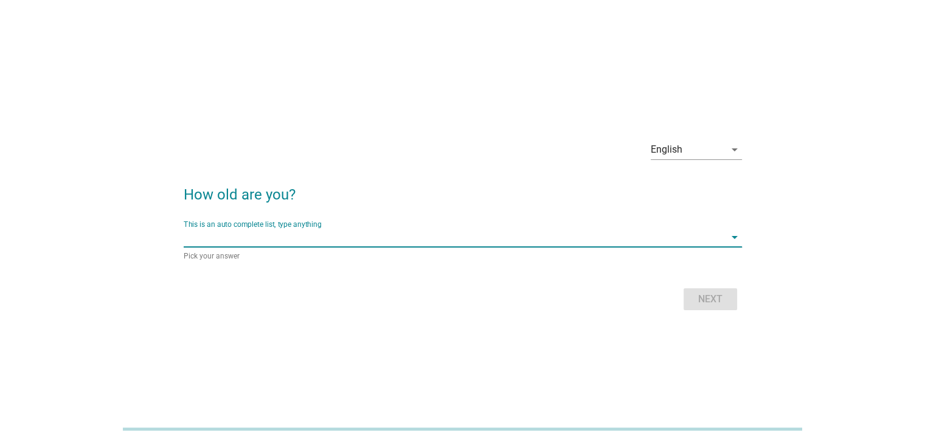
click at [403, 236] on input "This is an auto complete list, type anything" at bounding box center [454, 236] width 541 height 19
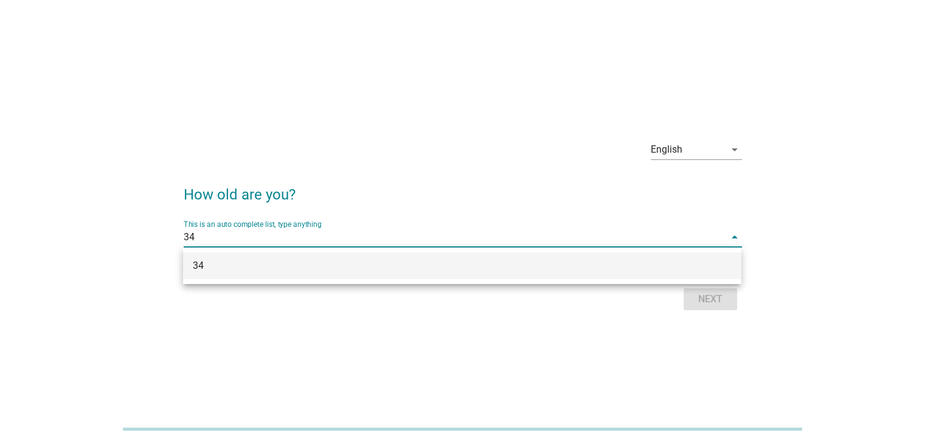
type input "34"
click at [450, 192] on h2 "How old are you?" at bounding box center [463, 188] width 558 height 34
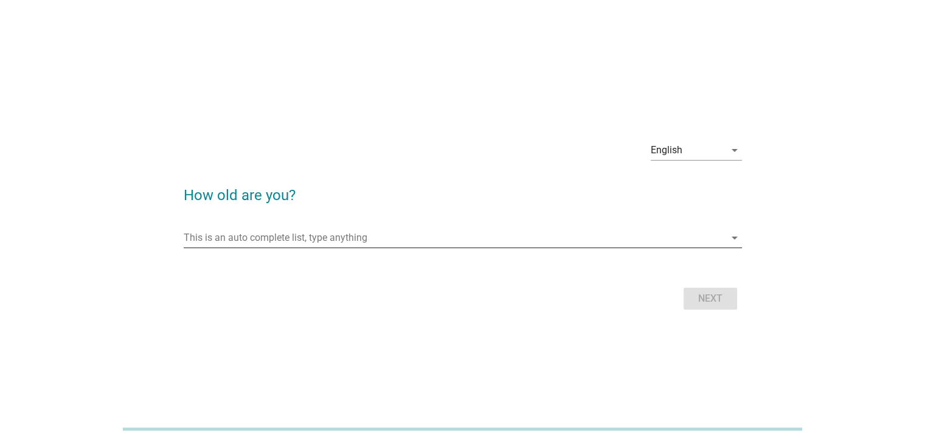
click at [536, 233] on input "This is an auto complete list, type anything" at bounding box center [454, 237] width 541 height 19
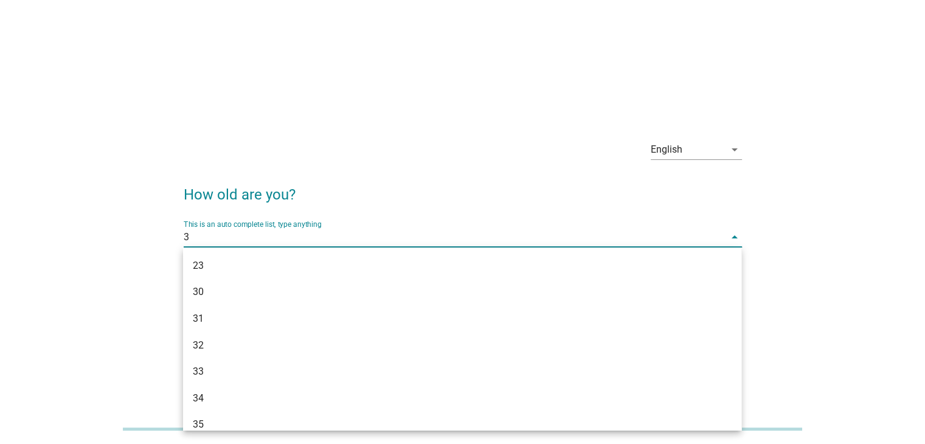
type input "34"
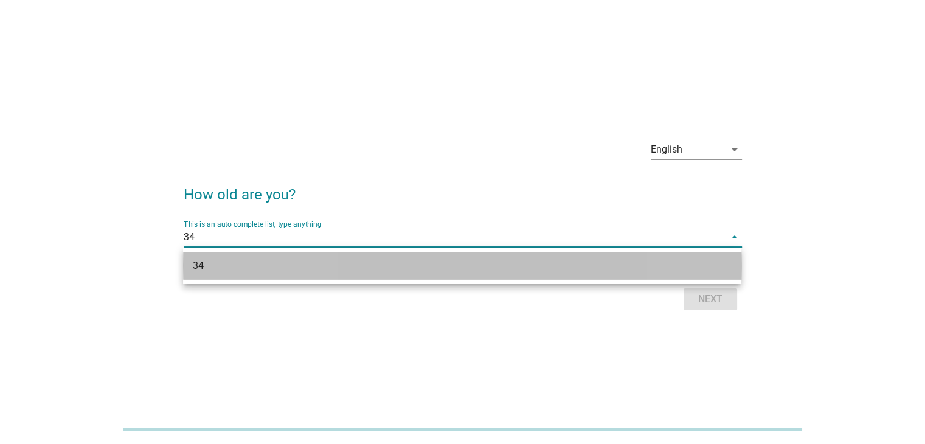
click at [353, 266] on div "34" at bounding box center [440, 265] width 494 height 15
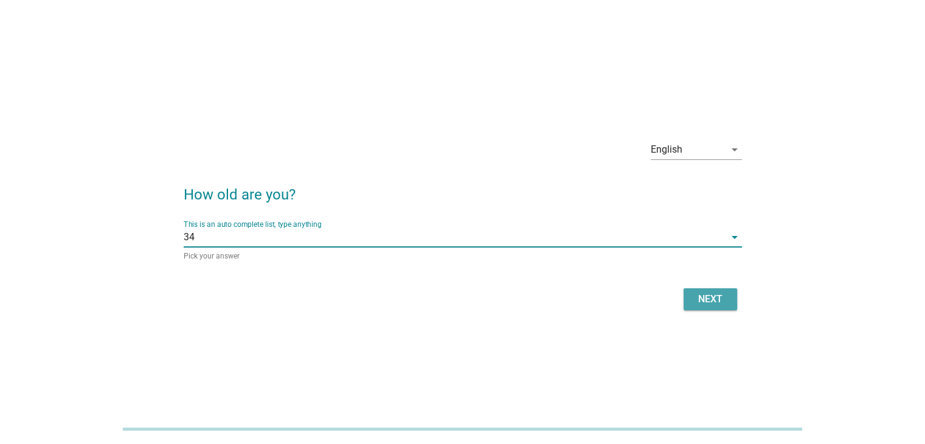
click at [720, 309] on button "Next" at bounding box center [711, 299] width 54 height 22
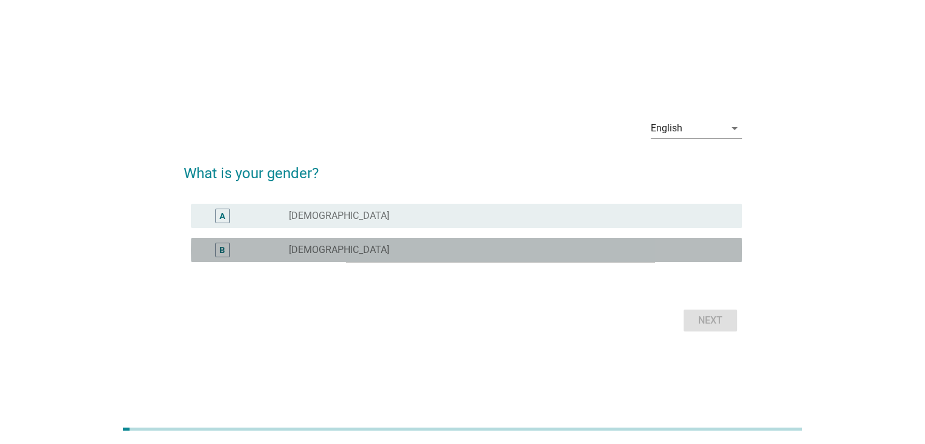
click at [437, 259] on div "B radio_button_unchecked [DEMOGRAPHIC_DATA]" at bounding box center [466, 250] width 551 height 24
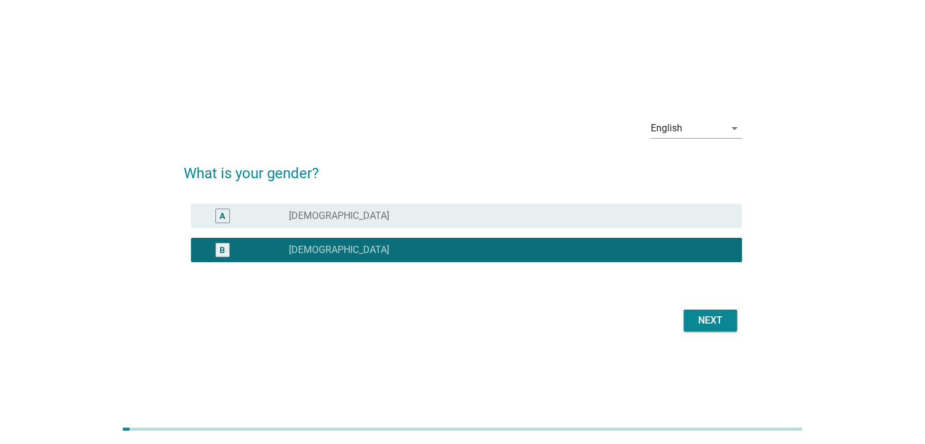
click at [700, 317] on div "Next" at bounding box center [710, 320] width 34 height 15
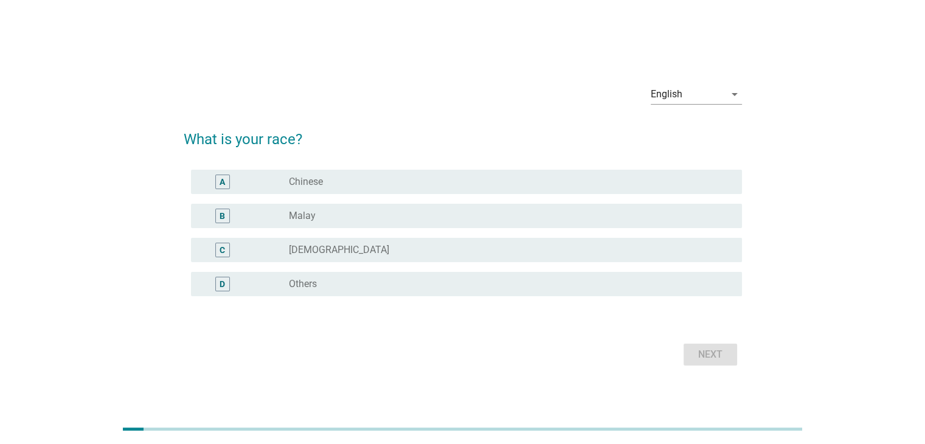
click at [586, 176] on div "radio_button_unchecked Chinese" at bounding box center [505, 182] width 433 height 12
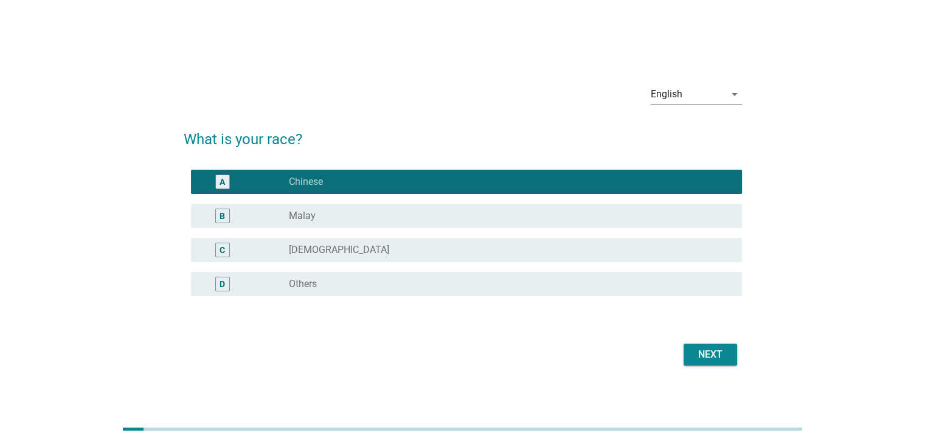
click at [715, 362] on button "Next" at bounding box center [711, 355] width 54 height 22
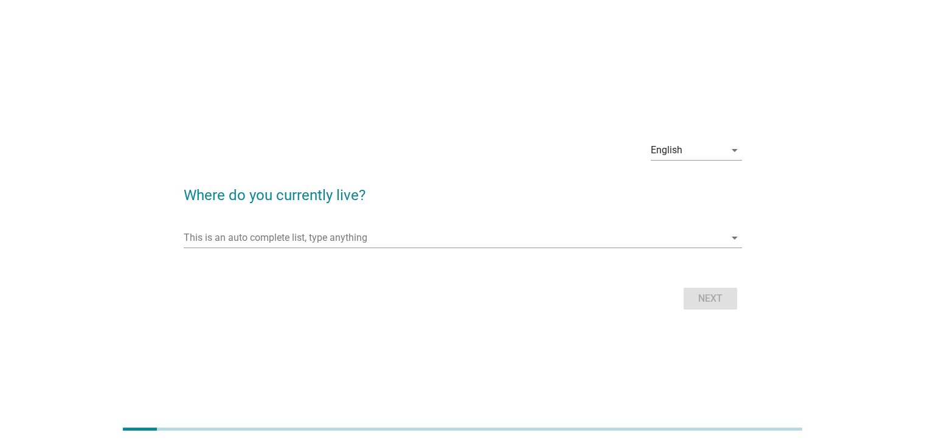
click at [409, 216] on form "Where do you currently live? This is an auto complete list, type anything arrow…" at bounding box center [463, 242] width 558 height 141
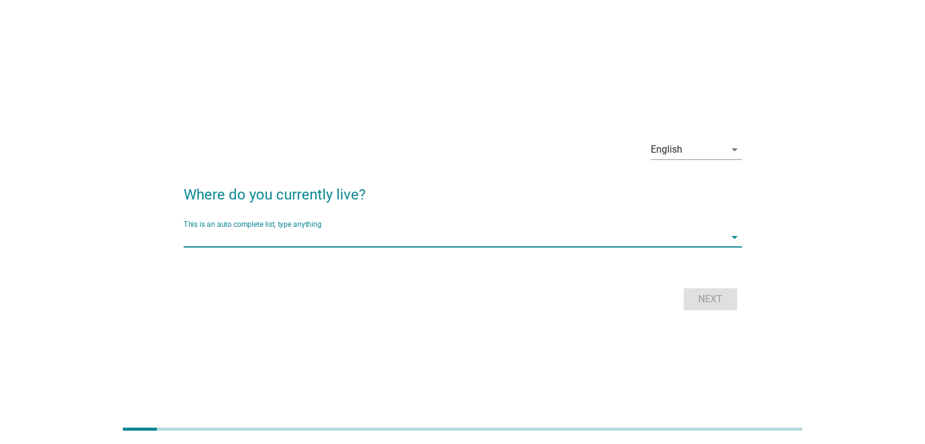
click at [404, 232] on input "This is an auto complete list, type anything" at bounding box center [454, 236] width 541 height 19
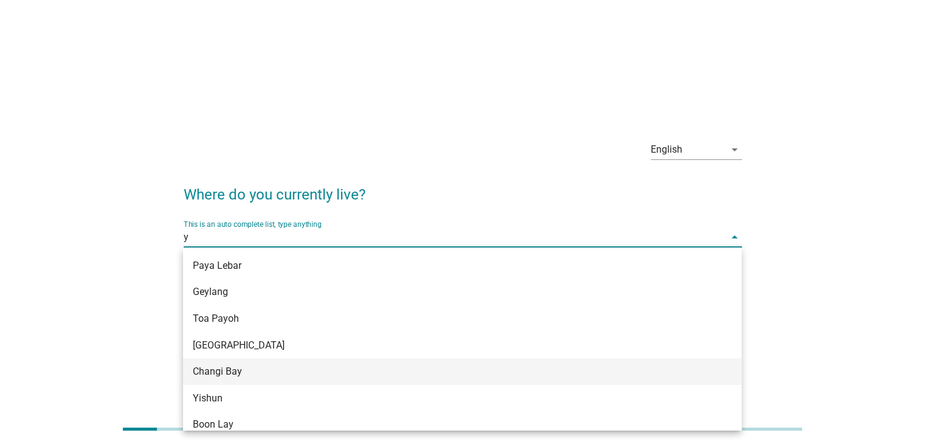
type input "yi"
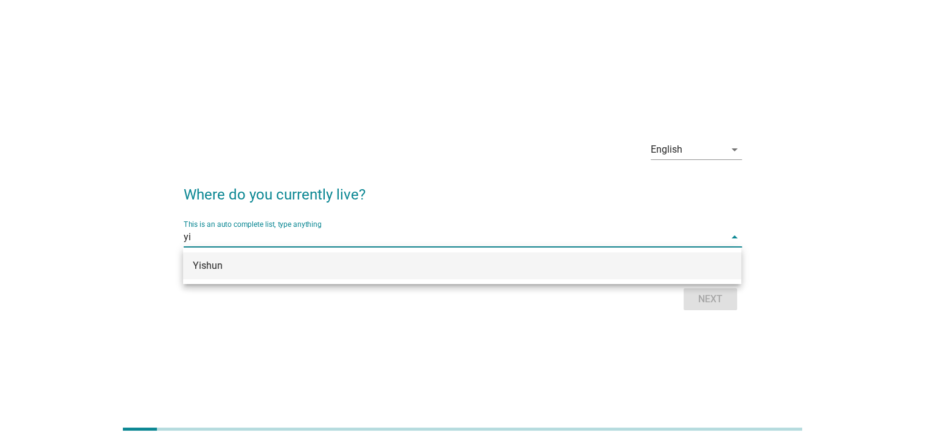
click at [313, 261] on div "Yishun" at bounding box center [440, 265] width 494 height 15
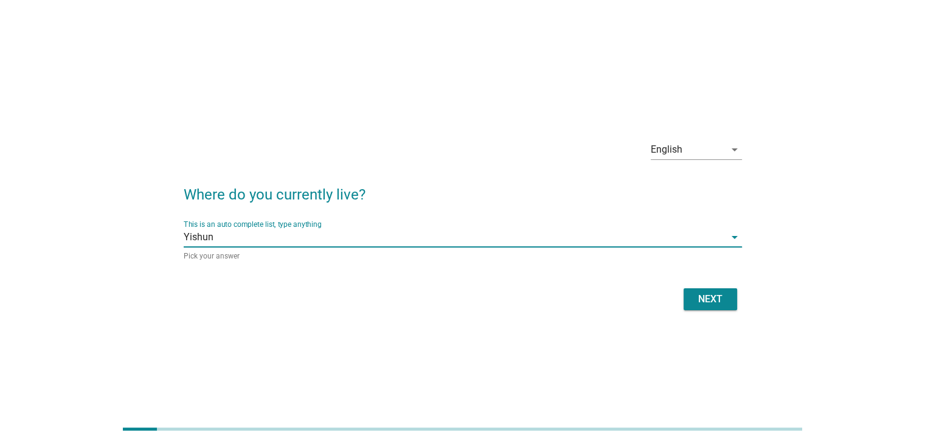
click at [726, 302] on div "Next" at bounding box center [710, 299] width 34 height 15
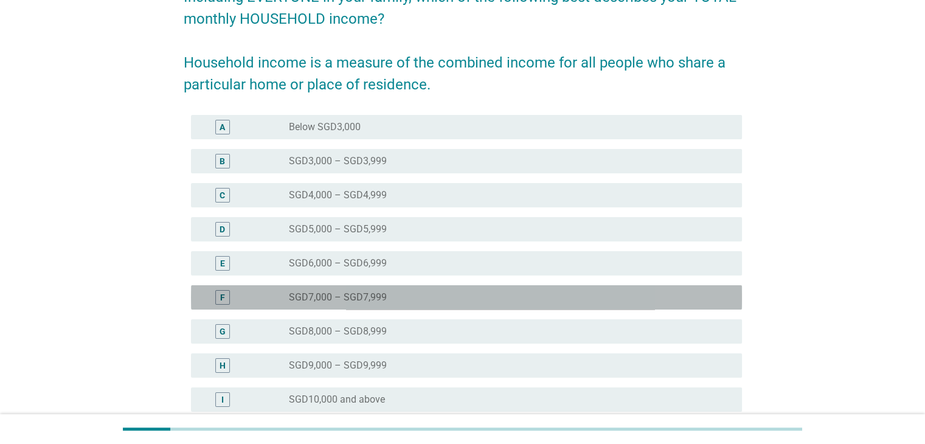
click at [387, 293] on div "radio_button_unchecked SGD7,000 – SGD7,999" at bounding box center [505, 297] width 433 height 12
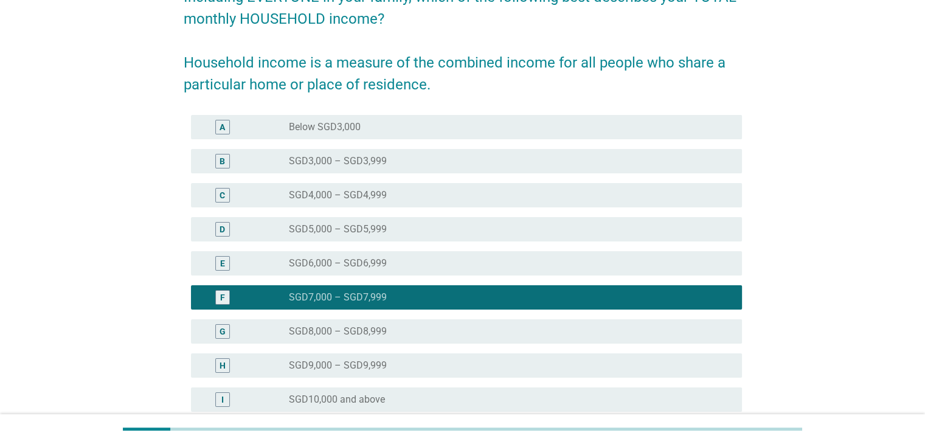
scroll to position [246, 0]
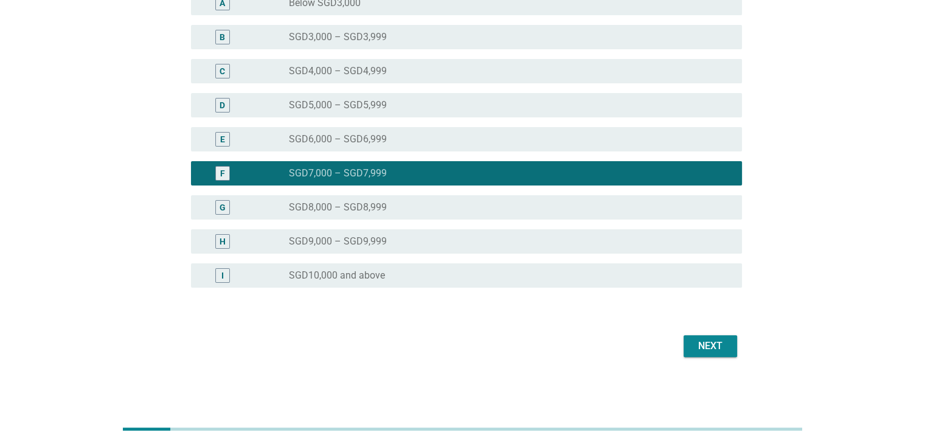
click at [708, 345] on div "Next" at bounding box center [710, 346] width 34 height 15
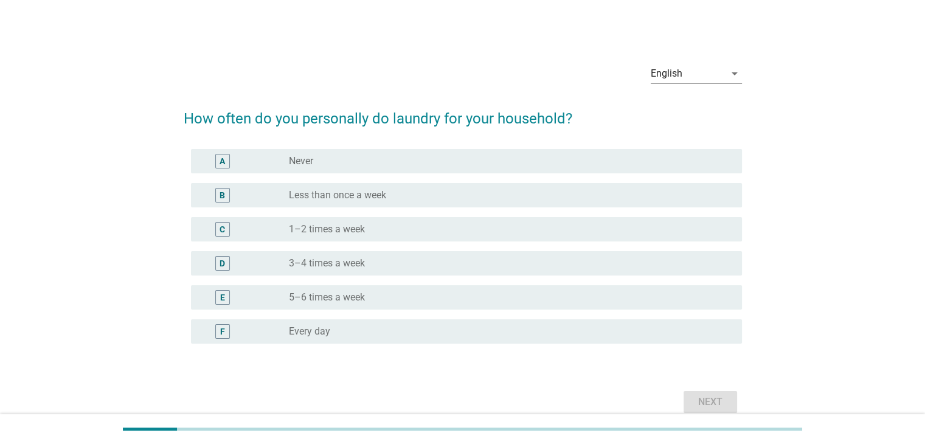
click at [520, 164] on div "radio_button_unchecked Never" at bounding box center [505, 161] width 433 height 12
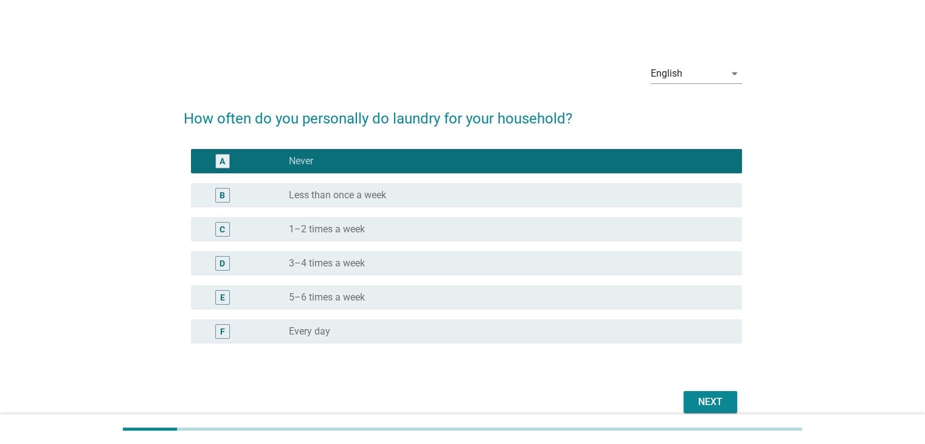
click at [710, 393] on button "Next" at bounding box center [711, 402] width 54 height 22
